Goal: Task Accomplishment & Management: Manage account settings

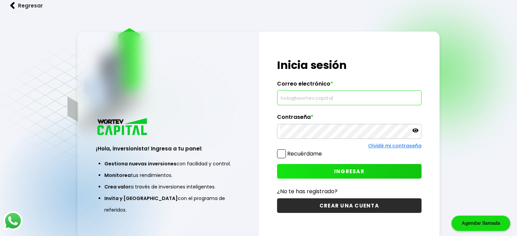
click at [363, 100] on input "text" at bounding box center [349, 98] width 138 height 14
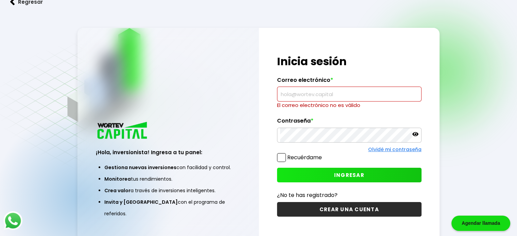
paste input "[EMAIL_ADDRESS][DOMAIN_NAME]"
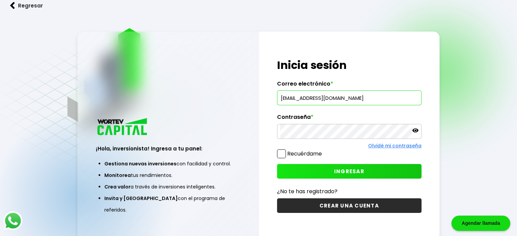
type input "[EMAIL_ADDRESS][DOMAIN_NAME]"
click at [335, 172] on span "INGRESAR" at bounding box center [349, 171] width 30 height 7
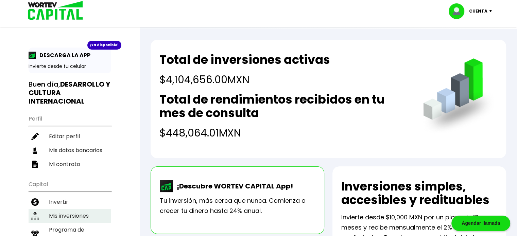
click at [83, 219] on li "Mis inversiones" at bounding box center [70, 216] width 83 height 14
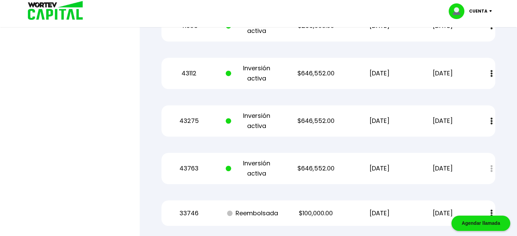
scroll to position [444, 0]
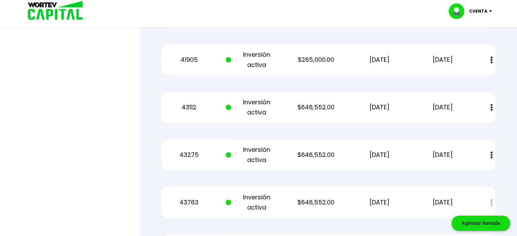
click at [479, 5] on div "Cuenta" at bounding box center [473, 11] width 48 height 16
click at [468, 47] on li "Cerrar sesión" at bounding box center [471, 45] width 54 height 14
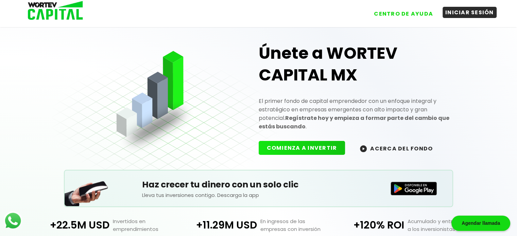
click at [480, 13] on button "INICIAR SESIÓN" at bounding box center [470, 12] width 54 height 11
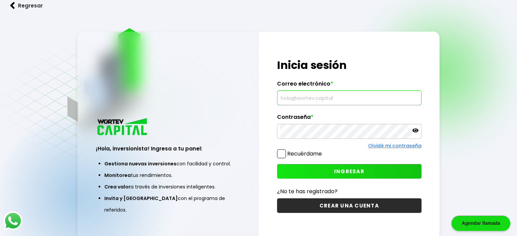
click at [312, 100] on input "text" at bounding box center [349, 98] width 138 height 14
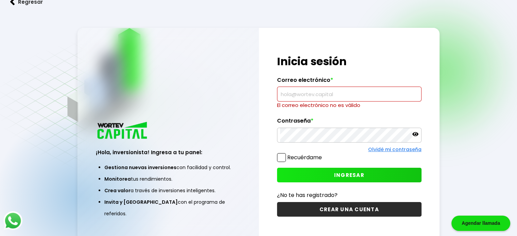
paste input "[EMAIL_ADDRESS][DOMAIN_NAME]"
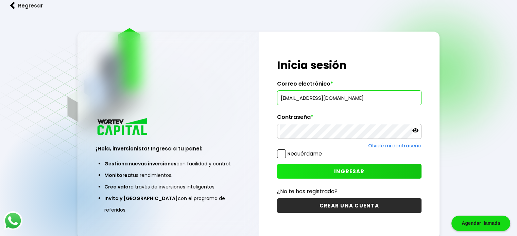
type input "[EMAIL_ADDRESS][DOMAIN_NAME]"
click at [333, 170] on button "INGRESAR" at bounding box center [349, 171] width 144 height 15
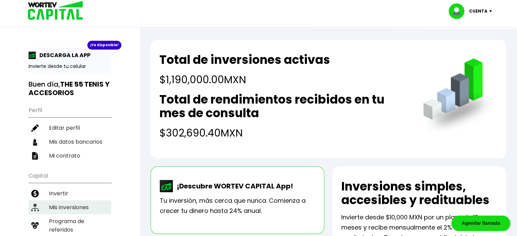
click at [49, 206] on li "Mis inversiones" at bounding box center [70, 208] width 83 height 14
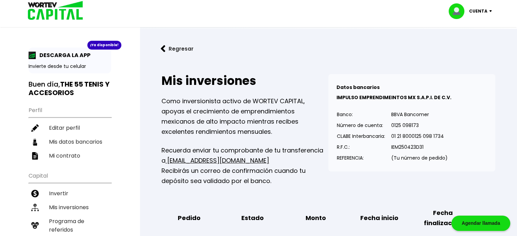
click at [480, 9] on p "Cuenta" at bounding box center [478, 11] width 18 height 10
click at [471, 44] on li "Cerrar sesión" at bounding box center [471, 45] width 54 height 14
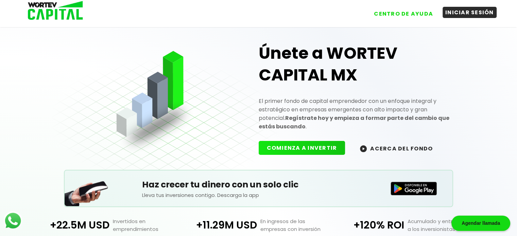
click at [457, 11] on button "INICIAR SESIÓN" at bounding box center [470, 12] width 54 height 11
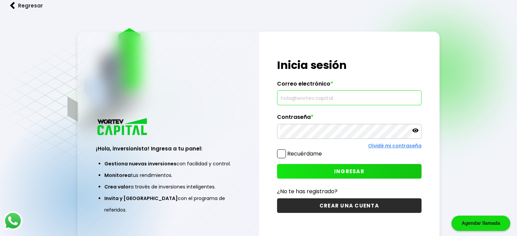
click at [317, 97] on input "text" at bounding box center [349, 98] width 138 height 14
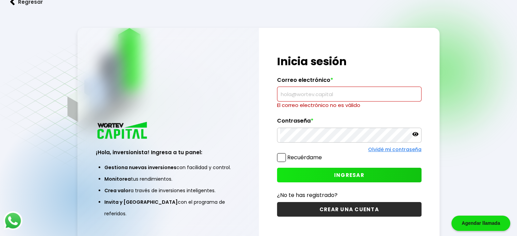
paste input "[EMAIL_ADDRESS][DOMAIN_NAME]"
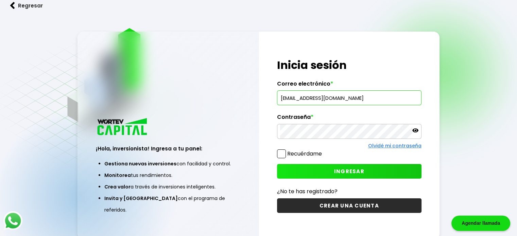
type input "[EMAIL_ADDRESS][DOMAIN_NAME]"
click at [367, 171] on button "INGRESAR" at bounding box center [349, 171] width 144 height 15
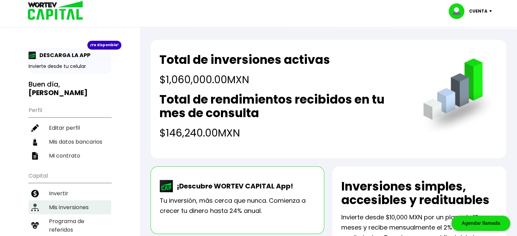
click at [65, 206] on li "Mis inversiones" at bounding box center [70, 208] width 83 height 14
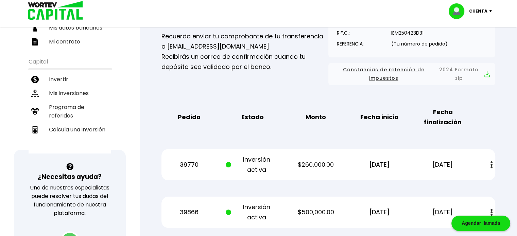
scroll to position [105, 0]
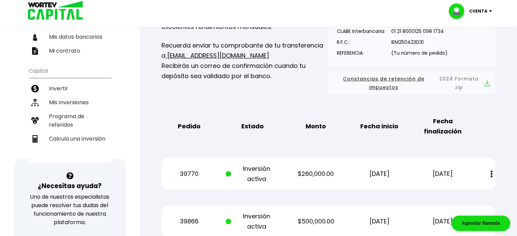
click at [480, 6] on p "Cuenta" at bounding box center [478, 11] width 18 height 10
click at [467, 44] on li "Cerrar sesión" at bounding box center [471, 45] width 54 height 14
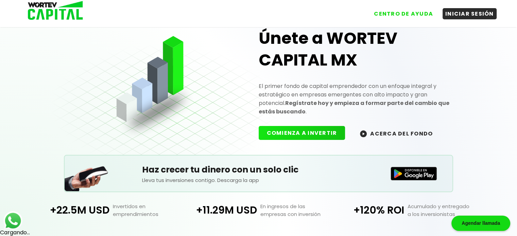
scroll to position [105, 0]
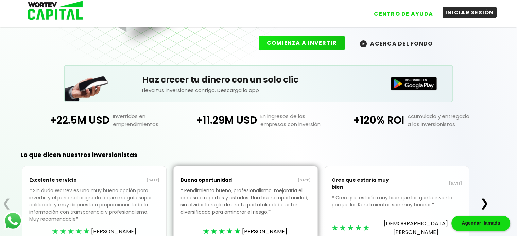
click at [455, 12] on button "INICIAR SESIÓN" at bounding box center [470, 12] width 54 height 11
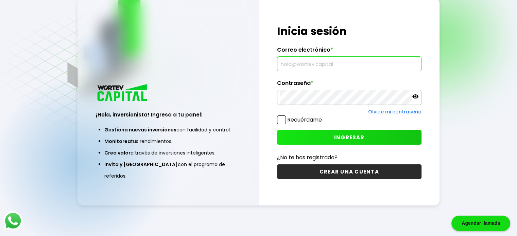
click at [305, 58] on input "text" at bounding box center [349, 64] width 138 height 14
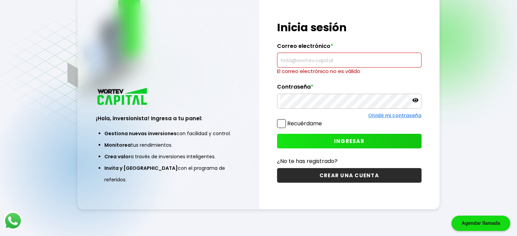
paste input "[PERSON_NAME][EMAIL_ADDRESS][DOMAIN_NAME]"
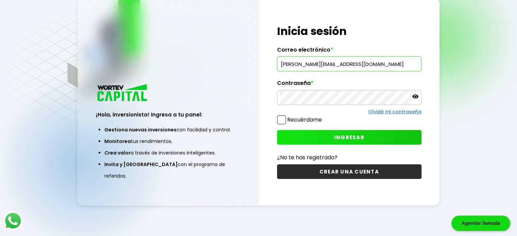
type input "[PERSON_NAME][EMAIL_ADDRESS][DOMAIN_NAME]"
click at [347, 140] on span "INGRESAR" at bounding box center [349, 137] width 30 height 7
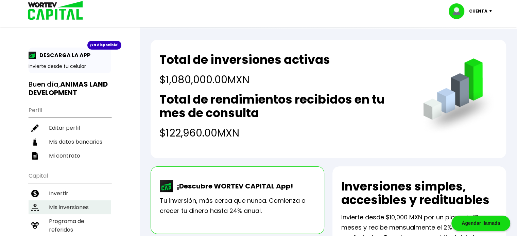
click at [84, 204] on li "Mis inversiones" at bounding box center [70, 208] width 83 height 14
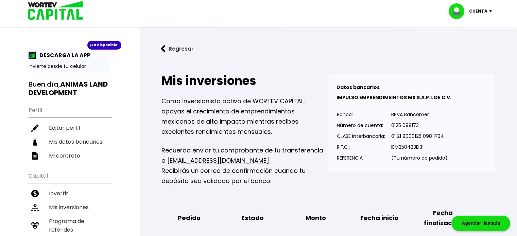
scroll to position [204, 0]
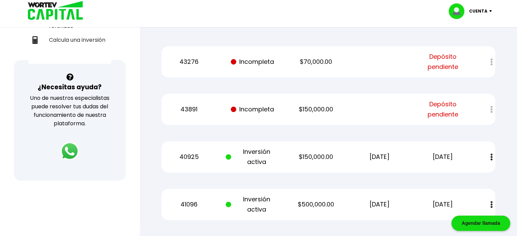
click at [492, 108] on div at bounding box center [487, 109] width 17 height 15
click at [253, 107] on p "Incompleta" at bounding box center [252, 109] width 53 height 10
click at [342, 100] on div "43891 Incompleta $150,000.00 Depósito pendiente" at bounding box center [328, 109] width 334 height 31
click at [320, 114] on p "$150,000.00" at bounding box center [315, 109] width 53 height 10
click at [319, 110] on p "$150,000.00" at bounding box center [315, 109] width 53 height 10
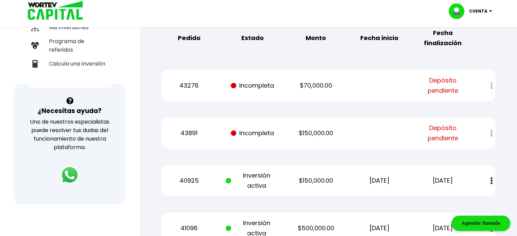
scroll to position [166, 0]
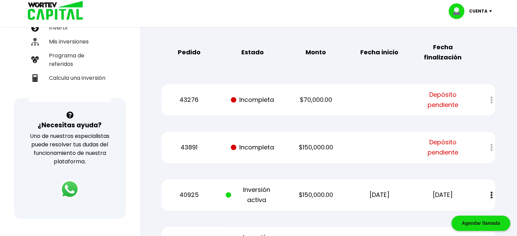
click at [469, 12] on img at bounding box center [459, 11] width 20 height 16
click at [468, 47] on li "Cerrar sesión" at bounding box center [471, 45] width 54 height 14
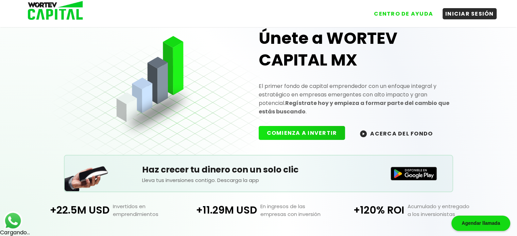
scroll to position [142, 0]
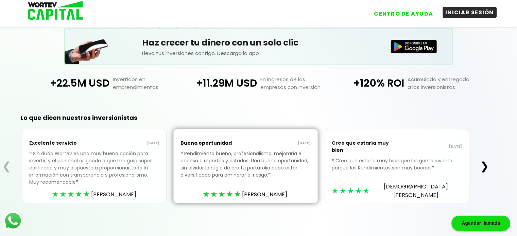
click at [463, 16] on button "INICIAR SESIÓN" at bounding box center [470, 12] width 54 height 11
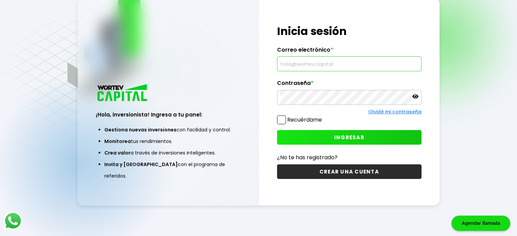
click at [320, 62] on input "text" at bounding box center [349, 64] width 138 height 14
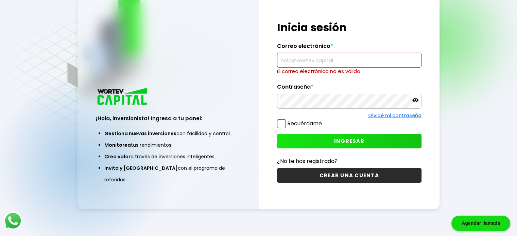
paste input "[PERSON_NAME][EMAIL_ADDRESS][DOMAIN_NAME]"
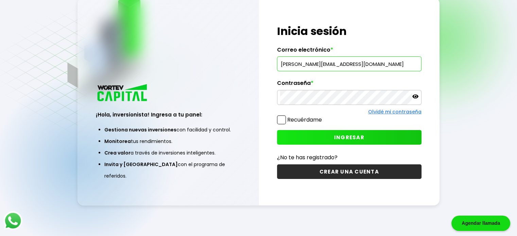
type input "[PERSON_NAME][EMAIL_ADDRESS][DOMAIN_NAME]"
click at [336, 131] on button "INGRESAR" at bounding box center [349, 137] width 144 height 15
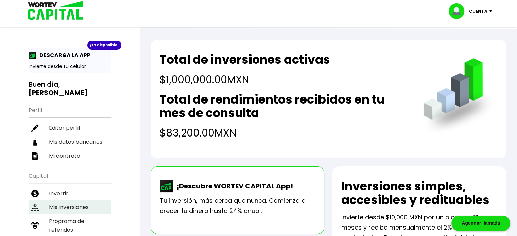
click at [61, 201] on li "Mis inversiones" at bounding box center [70, 208] width 83 height 14
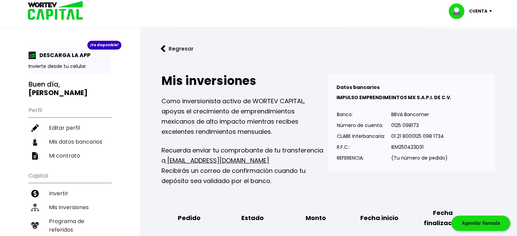
click at [476, 11] on p "Cuenta" at bounding box center [478, 11] width 18 height 10
click at [461, 46] on li "Cerrar sesión" at bounding box center [471, 45] width 54 height 14
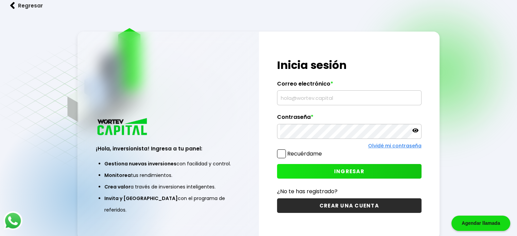
click at [323, 97] on input "text" at bounding box center [349, 98] width 138 height 14
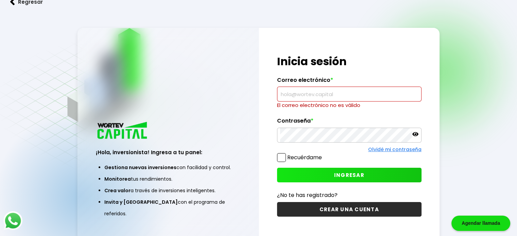
paste input "ramiearturo2@gmail.com"
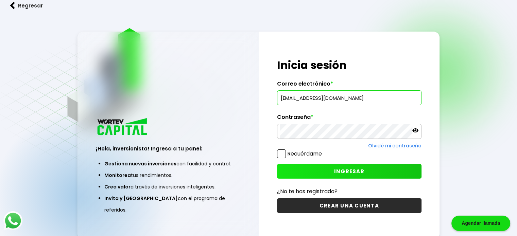
type input "ramiearturo2@gmail.com"
click at [353, 170] on span "INGRESAR" at bounding box center [349, 171] width 30 height 7
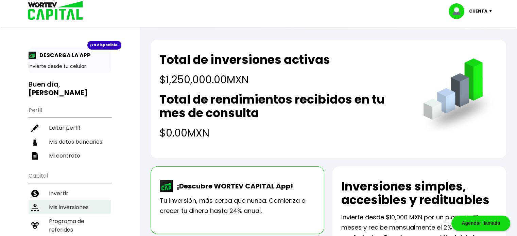
click at [84, 201] on li "Mis inversiones" at bounding box center [70, 208] width 83 height 14
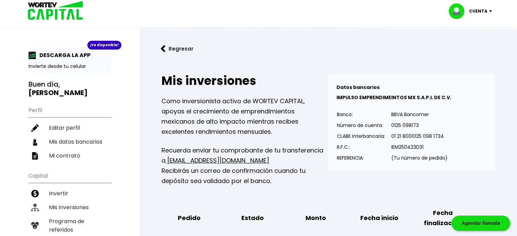
click at [485, 16] on div "Cuenta" at bounding box center [473, 11] width 48 height 16
click at [474, 47] on li "Cerrar sesión" at bounding box center [471, 45] width 54 height 14
